Goal: Information Seeking & Learning: Check status

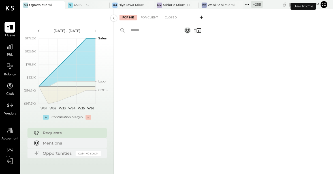
click at [63, 6] on icon at bounding box center [59, 5] width 7 height 7
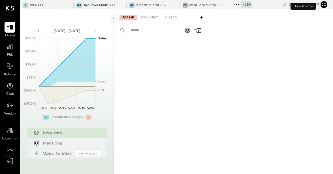
click at [63, 6] on div at bounding box center [64, 5] width 20 height 8
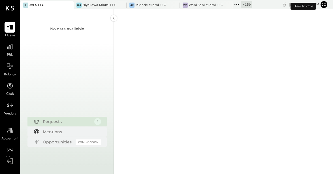
click at [67, 6] on icon at bounding box center [68, 5] width 3 height 3
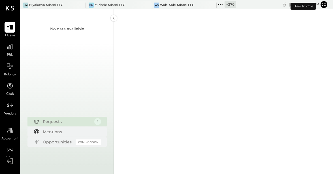
click at [67, 6] on div at bounding box center [76, 5] width 20 height 8
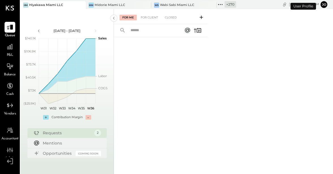
click at [80, 6] on icon at bounding box center [80, 5] width 3 height 3
click at [80, 6] on div at bounding box center [87, 5] width 20 height 8
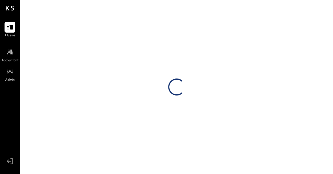
click at [91, 5] on div "Loading…" at bounding box center [176, 87] width 313 height 174
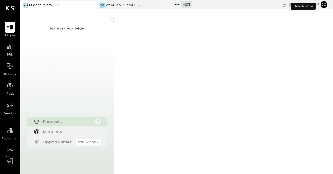
click at [91, 5] on icon at bounding box center [91, 5] width 7 height 7
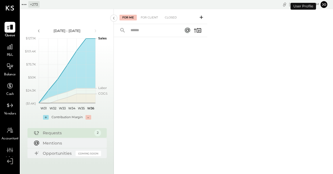
click at [30, 5] on div "+ 273" at bounding box center [33, 4] width 11 height 7
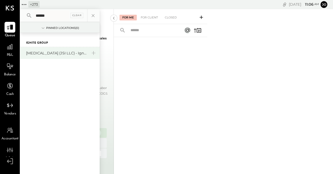
type input "******"
click at [38, 53] on div "[MEDICAL_DATA] (JSI LLC) - Ignite" at bounding box center [56, 52] width 61 height 5
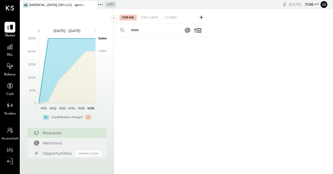
click at [10, 54] on span "P&L" at bounding box center [10, 55] width 7 height 5
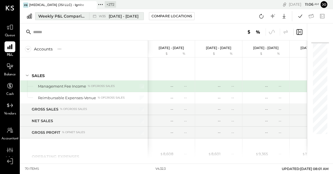
click at [71, 12] on button "Weekly P&L Comparison W35 [DATE] - [DATE]" at bounding box center [89, 16] width 109 height 8
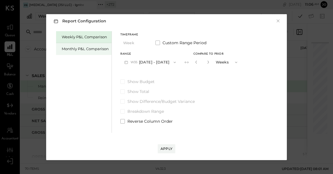
click at [93, 48] on div "Monthly P&L Comparison" at bounding box center [85, 48] width 47 height 5
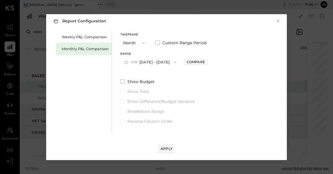
click at [147, 57] on button "M09 [DATE] - [DATE]" at bounding box center [150, 62] width 60 height 10
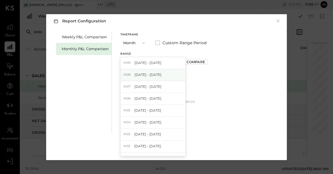
click at [153, 71] on div "M08 [DATE] - [DATE]" at bounding box center [153, 75] width 65 height 12
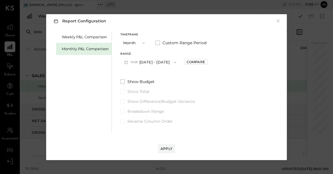
click at [188, 66] on div "Range M08 [DATE] - [DATE] Compare" at bounding box center [163, 60] width 87 height 15
click at [194, 62] on div "Compare" at bounding box center [196, 62] width 18 height 5
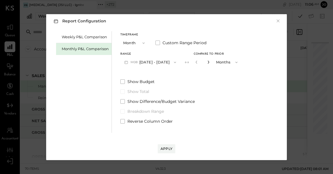
click at [207, 63] on icon "button" at bounding box center [208, 61] width 3 height 3
type input "*"
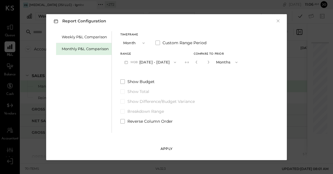
click at [169, 147] on div "Apply" at bounding box center [167, 148] width 12 height 5
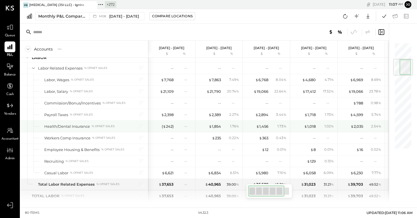
scroll to position [318, 0]
